Goal: Information Seeking & Learning: Learn about a topic

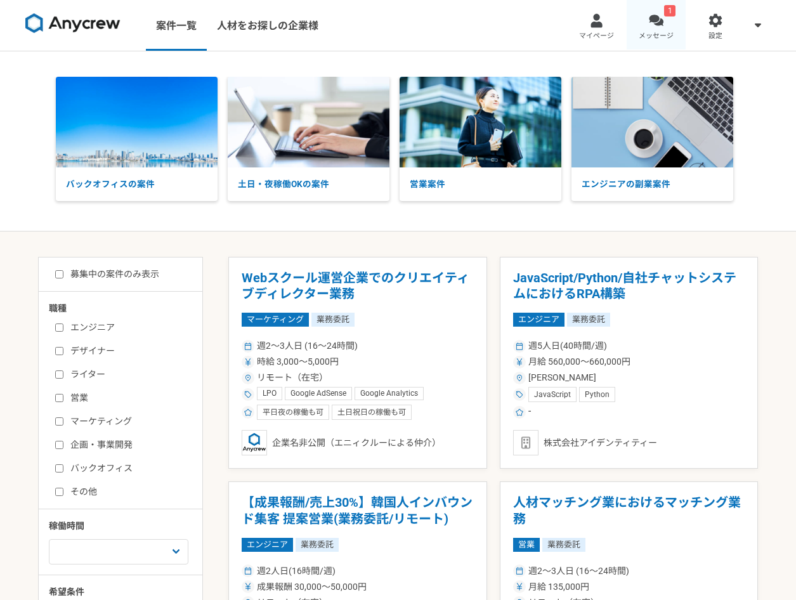
click at [655, 14] on div at bounding box center [656, 20] width 15 height 15
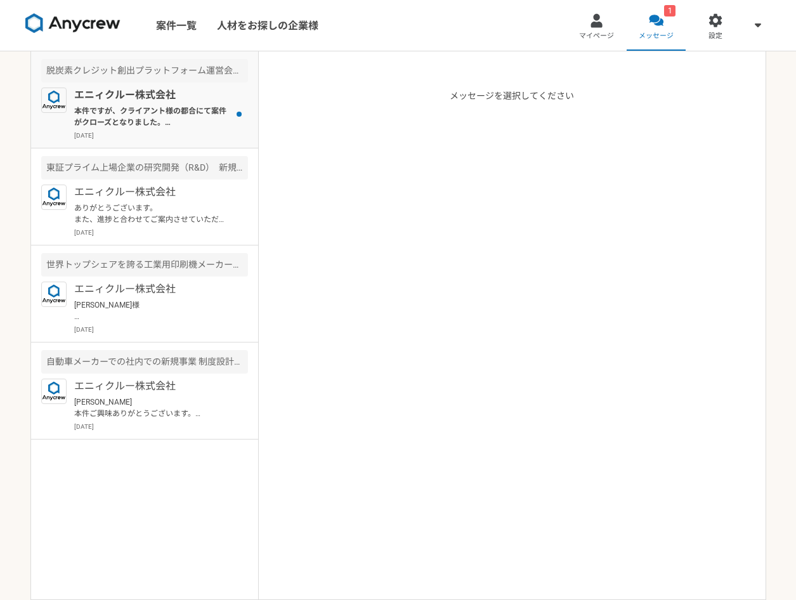
click at [182, 115] on p "本件ですが、クライアント様の都合にて案件がクローズとなりました。 理由としては自治体案件が結果採択されずとのお話になったとのことです。ご紹介に至らず申し訳ござ…" at bounding box center [152, 116] width 157 height 23
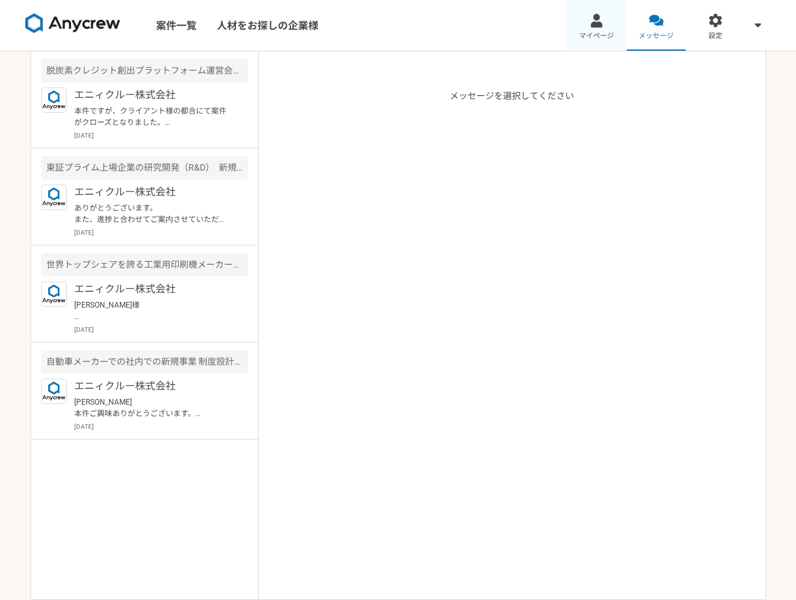
click at [586, 29] on link "マイページ" at bounding box center [597, 25] width 60 height 51
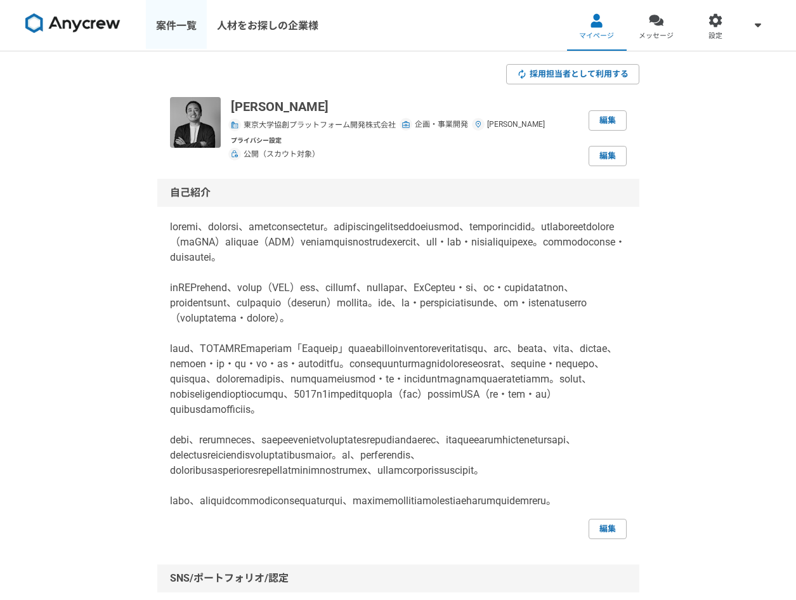
click at [166, 32] on link "案件一覧" at bounding box center [176, 25] width 61 height 51
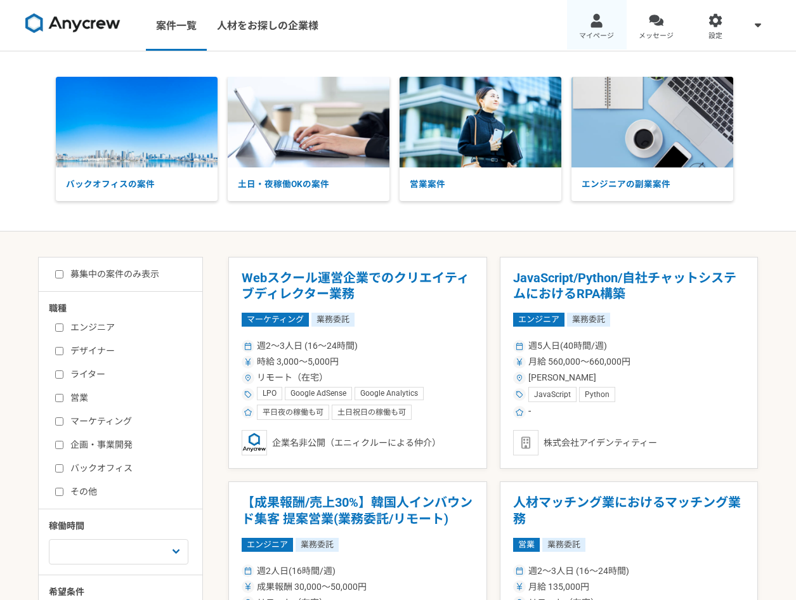
click at [600, 26] on div at bounding box center [596, 20] width 15 height 15
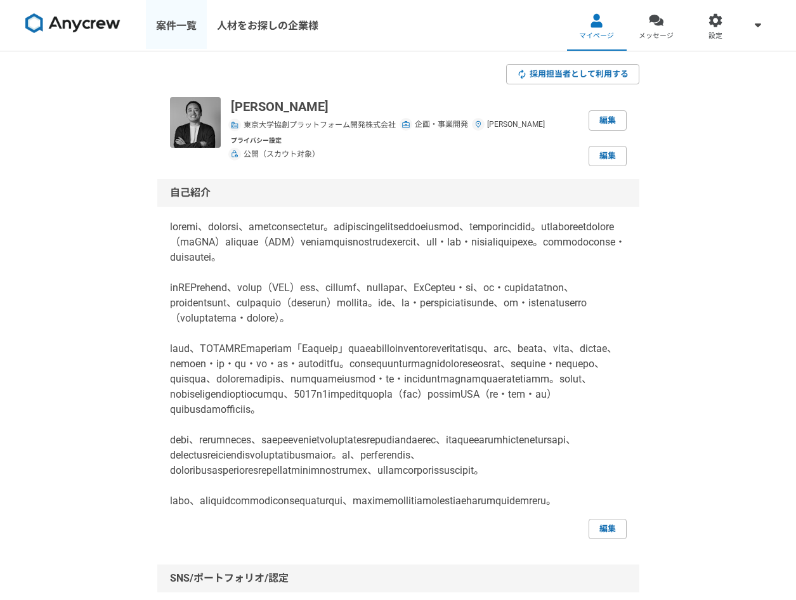
click at [152, 22] on link "案件一覧" at bounding box center [176, 25] width 61 height 51
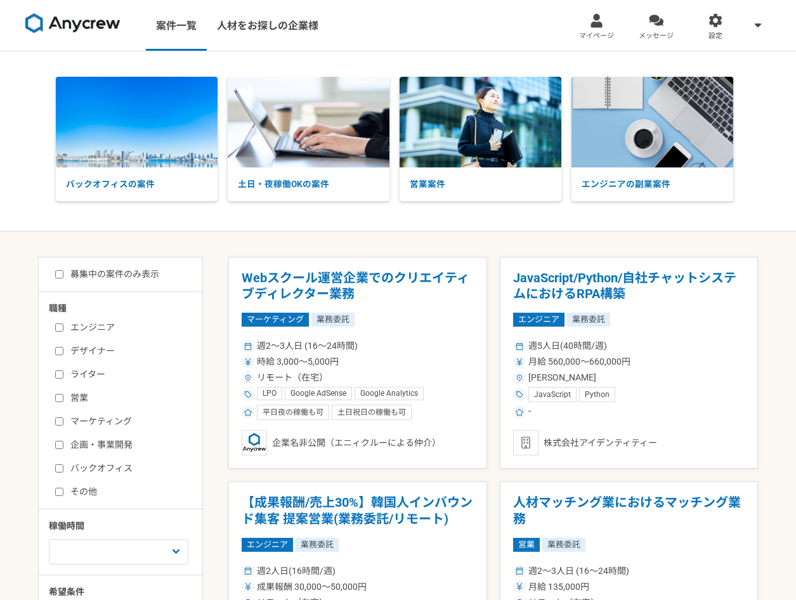
click at [80, 330] on label "エンジニア" at bounding box center [128, 327] width 146 height 13
click at [63, 330] on input "エンジニア" at bounding box center [59, 328] width 8 height 8
checkbox input "true"
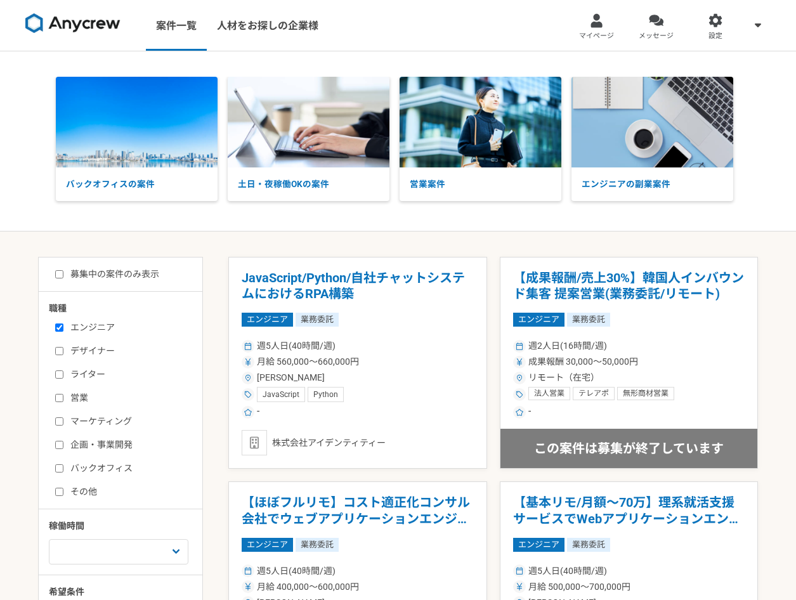
click at [106, 279] on label "募集中の案件のみ表示" at bounding box center [107, 274] width 104 height 13
click at [63, 279] on input "募集中の案件のみ表示" at bounding box center [59, 274] width 8 height 8
checkbox input "true"
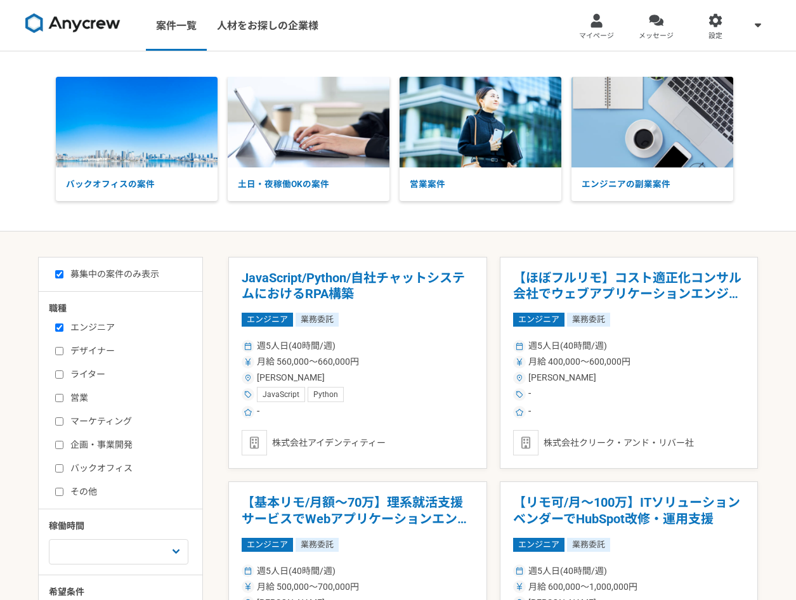
click at [95, 449] on label "企画・事業開発" at bounding box center [128, 444] width 146 height 13
click at [63, 449] on input "企画・事業開発" at bounding box center [59, 445] width 8 height 8
checkbox input "true"
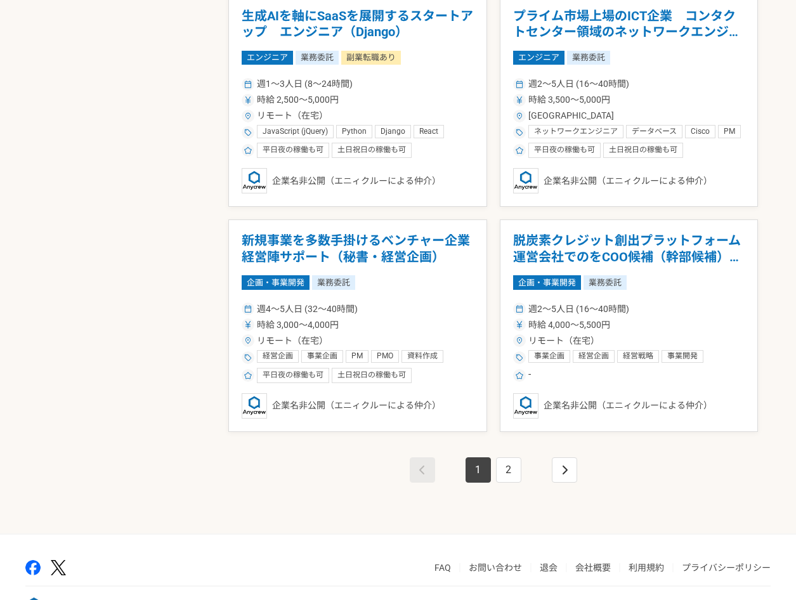
scroll to position [2094, 0]
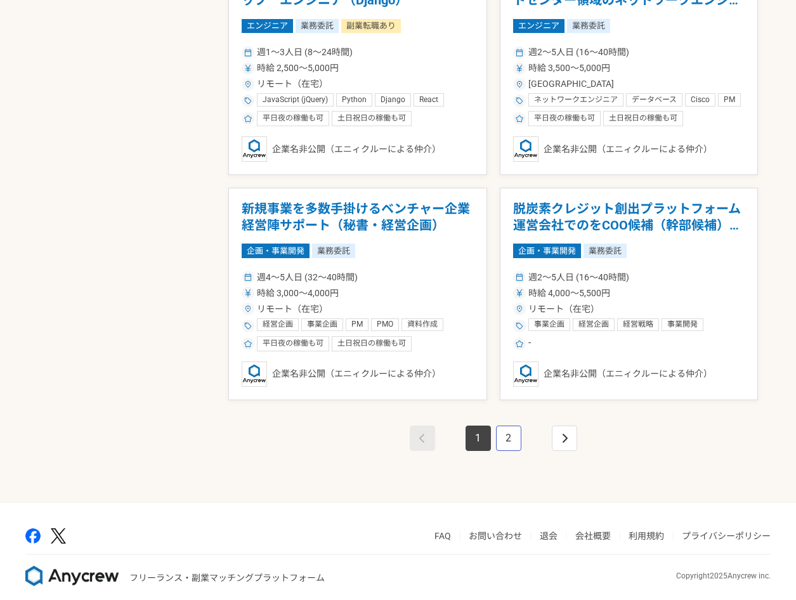
click at [502, 430] on link "2" at bounding box center [508, 438] width 25 height 25
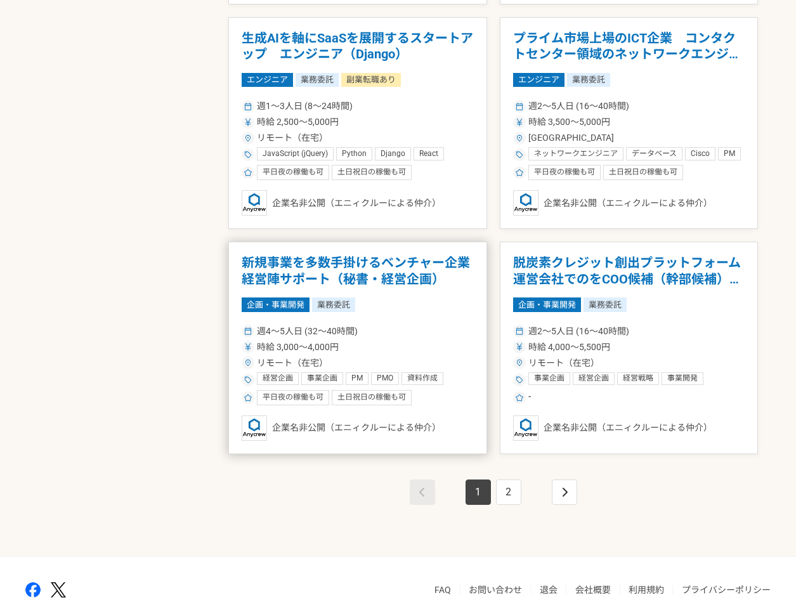
scroll to position [2106, 0]
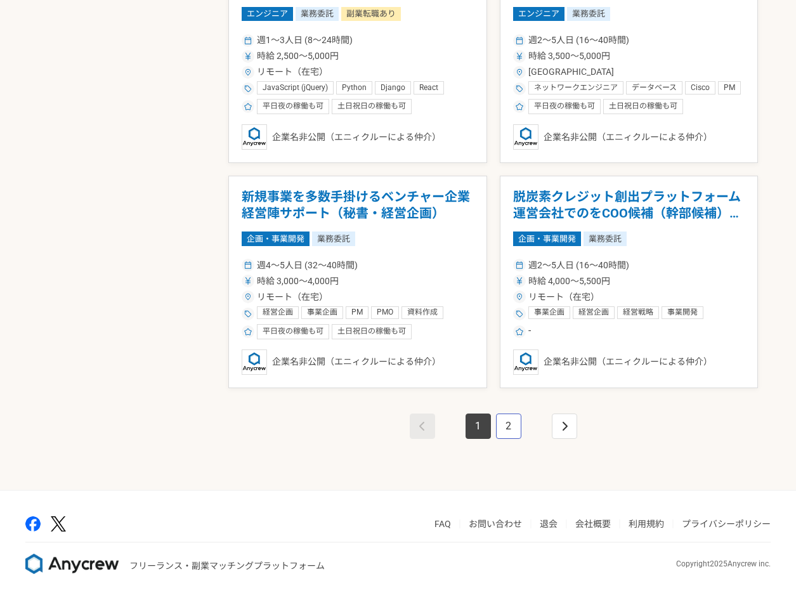
click at [510, 424] on link "2" at bounding box center [508, 426] width 25 height 25
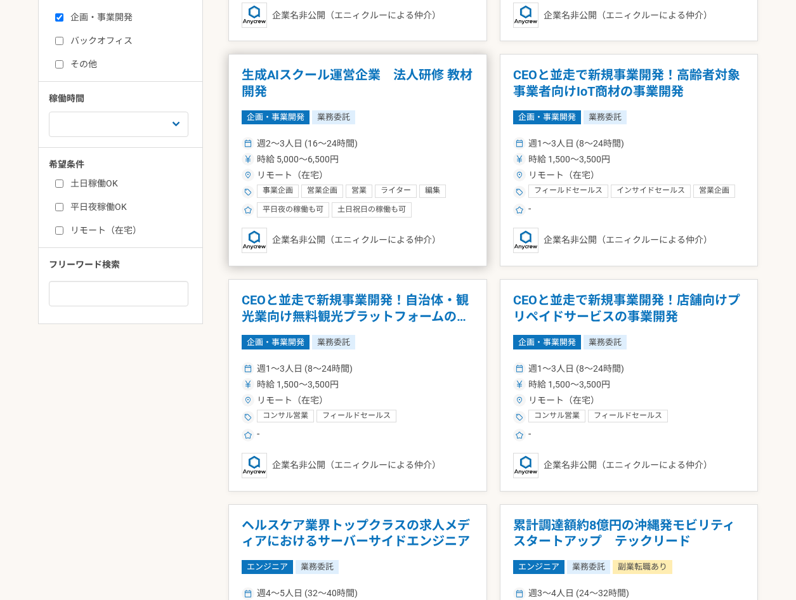
scroll to position [444, 0]
